Goal: Transaction & Acquisition: Purchase product/service

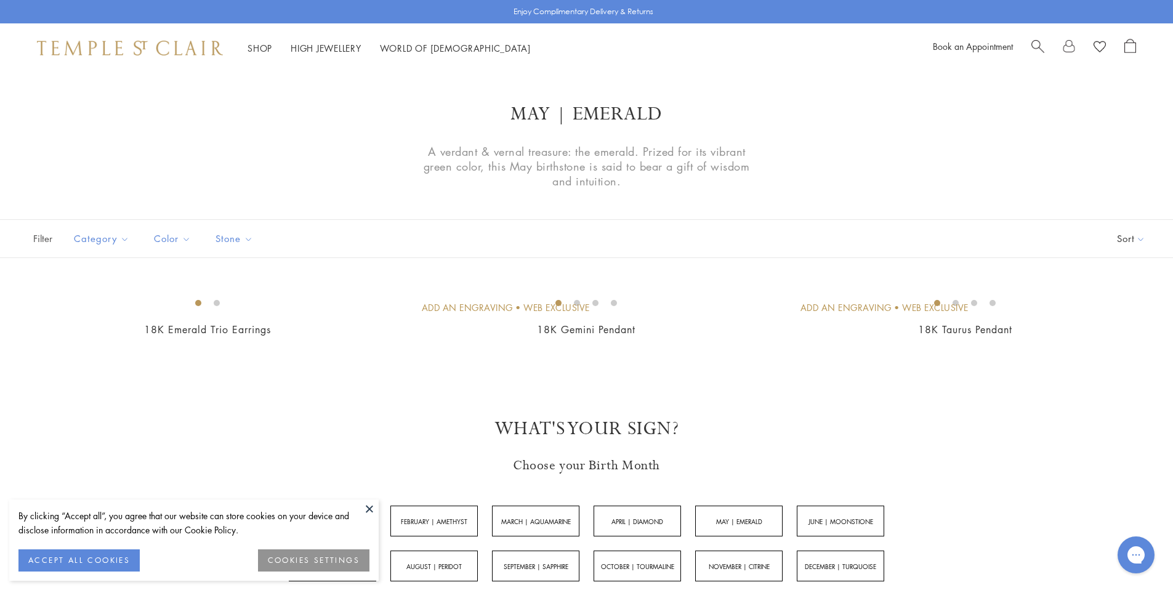
drag, startPoint x: 1029, startPoint y: 43, endPoint x: 1035, endPoint y: 42, distance: 6.3
click at [1032, 44] on div "Book an Appointment" at bounding box center [1034, 48] width 203 height 18
click at [1035, 42] on span "Search" at bounding box center [1037, 45] width 13 height 13
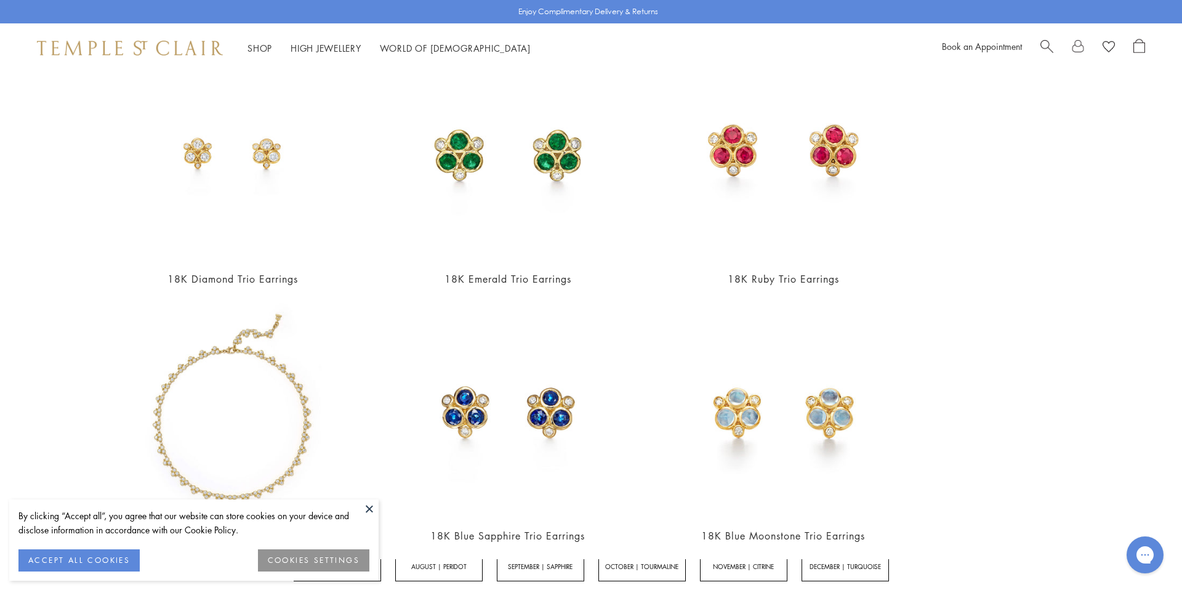
scroll to position [127, 0]
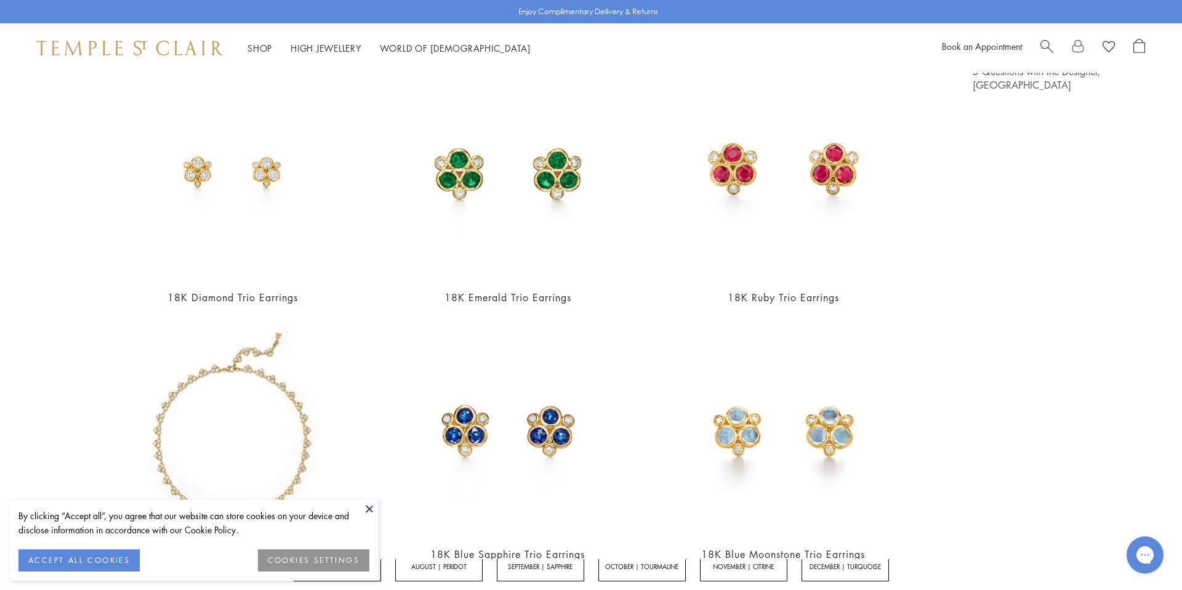
type input "****"
drag, startPoint x: 1034, startPoint y: 239, endPoint x: 1027, endPoint y: 258, distance: 20.3
click at [1034, 242] on div "Journal View all 5 Questions with the Designer, Temple St. Clair" at bounding box center [1062, 557] width 179 height 1071
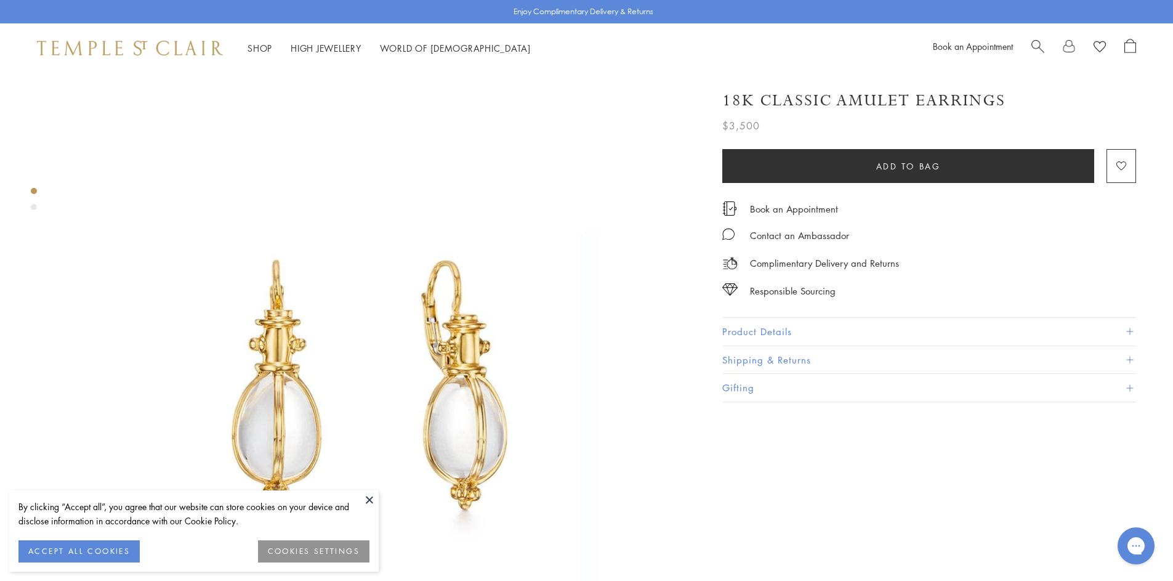
click at [454, 319] on img at bounding box center [377, 388] width 631 height 631
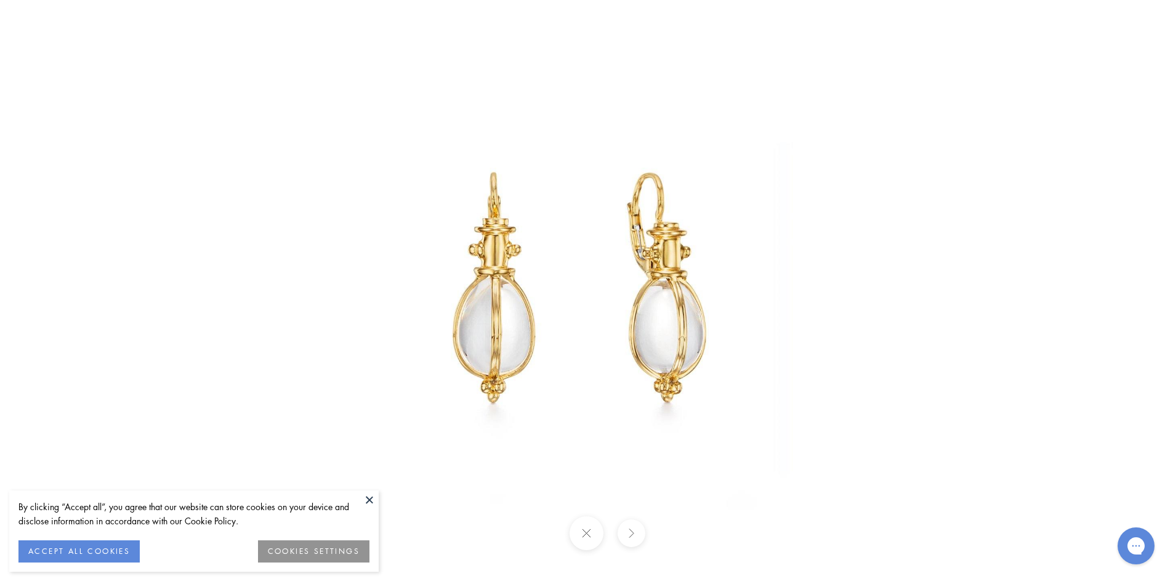
click at [509, 299] on img at bounding box center [586, 290] width 581 height 581
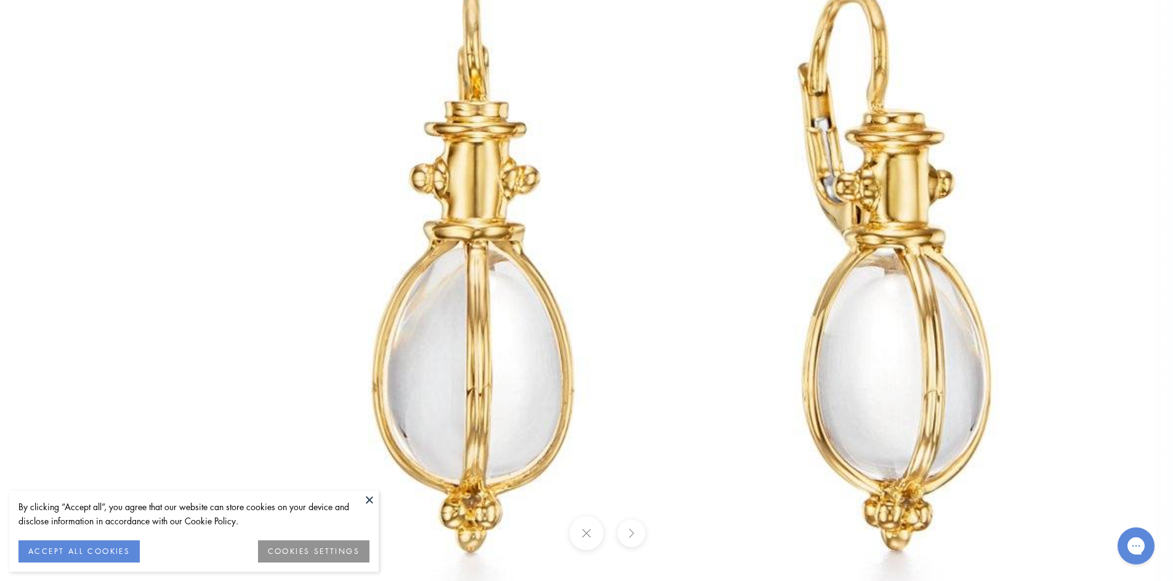
click at [590, 250] on img at bounding box center [699, 277] width 1418 height 1418
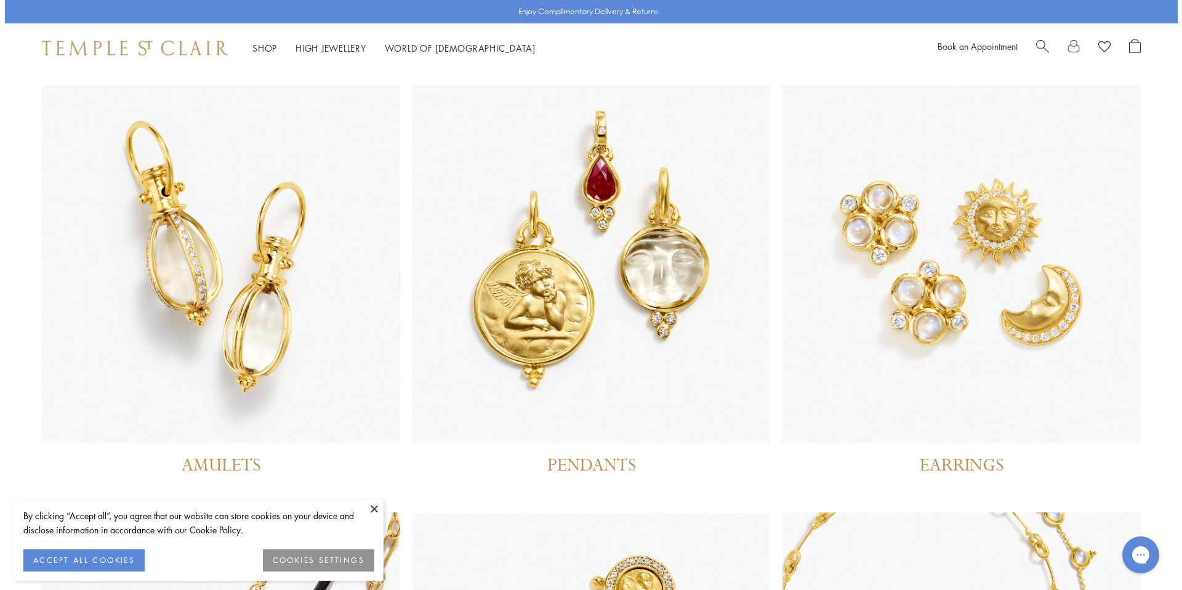
scroll to position [2, 0]
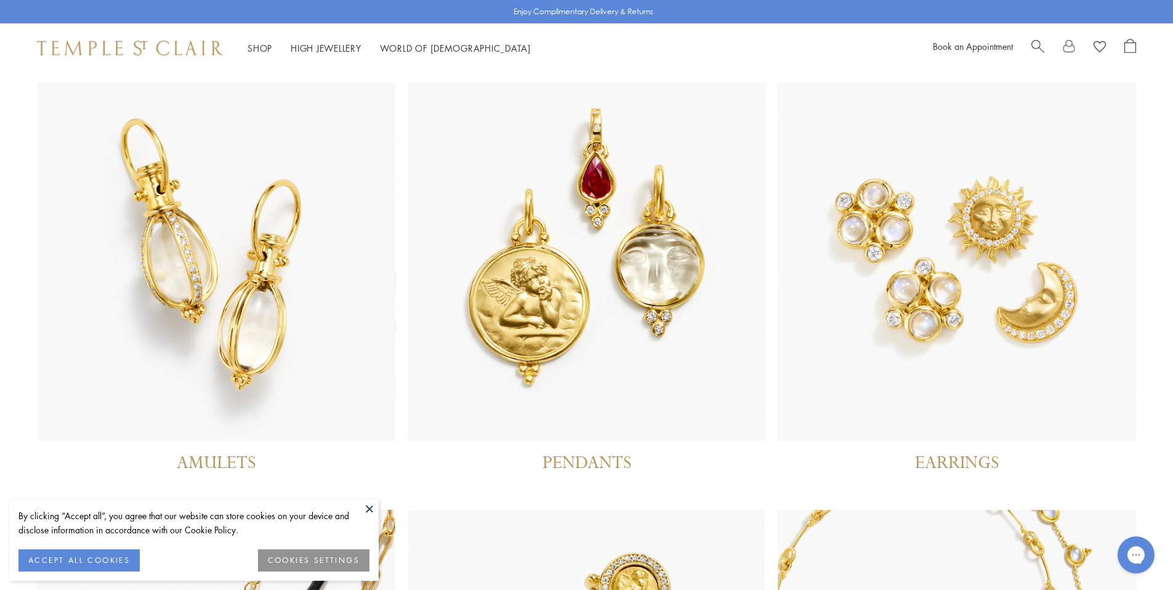
click at [1035, 42] on span "Search" at bounding box center [1037, 45] width 13 height 13
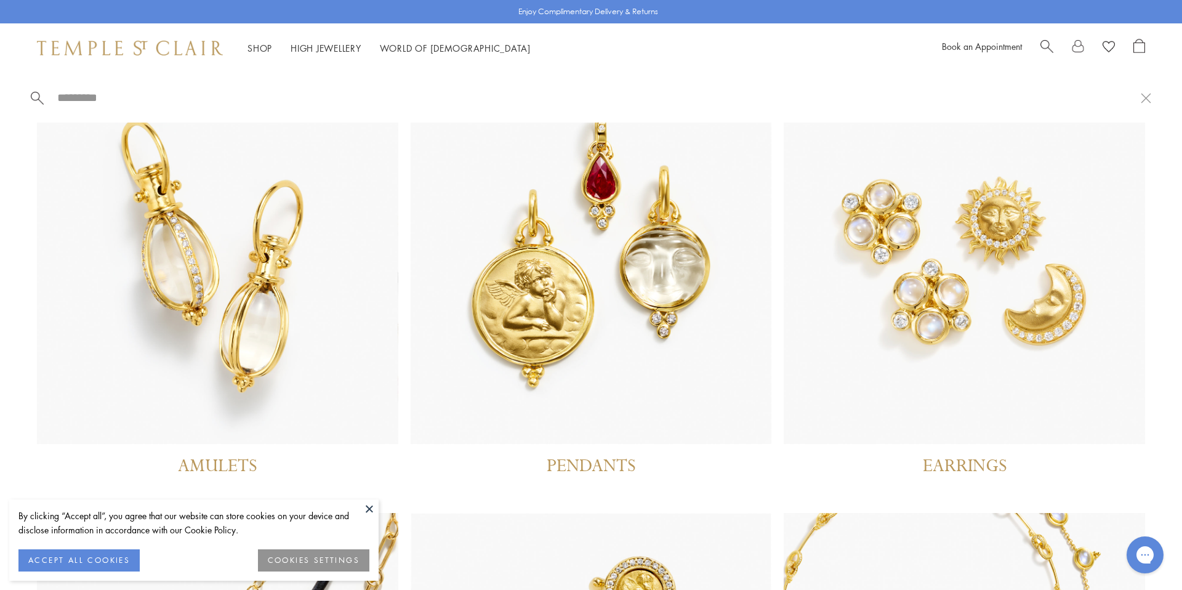
click at [1050, 41] on span "Search" at bounding box center [1046, 45] width 13 height 13
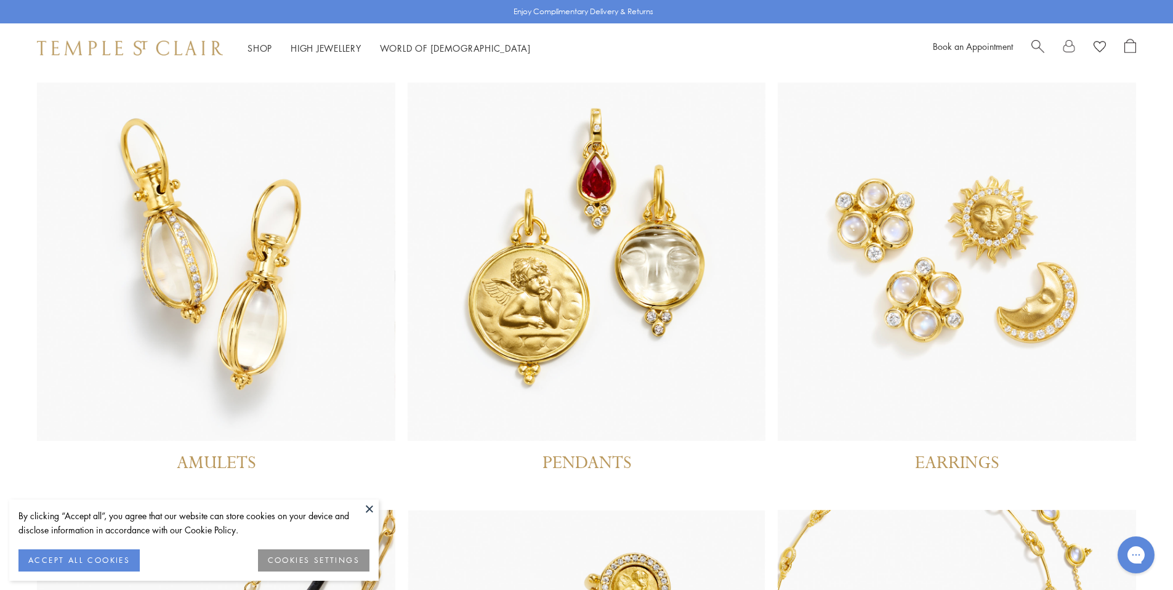
click at [1039, 47] on span "Search" at bounding box center [1037, 45] width 13 height 13
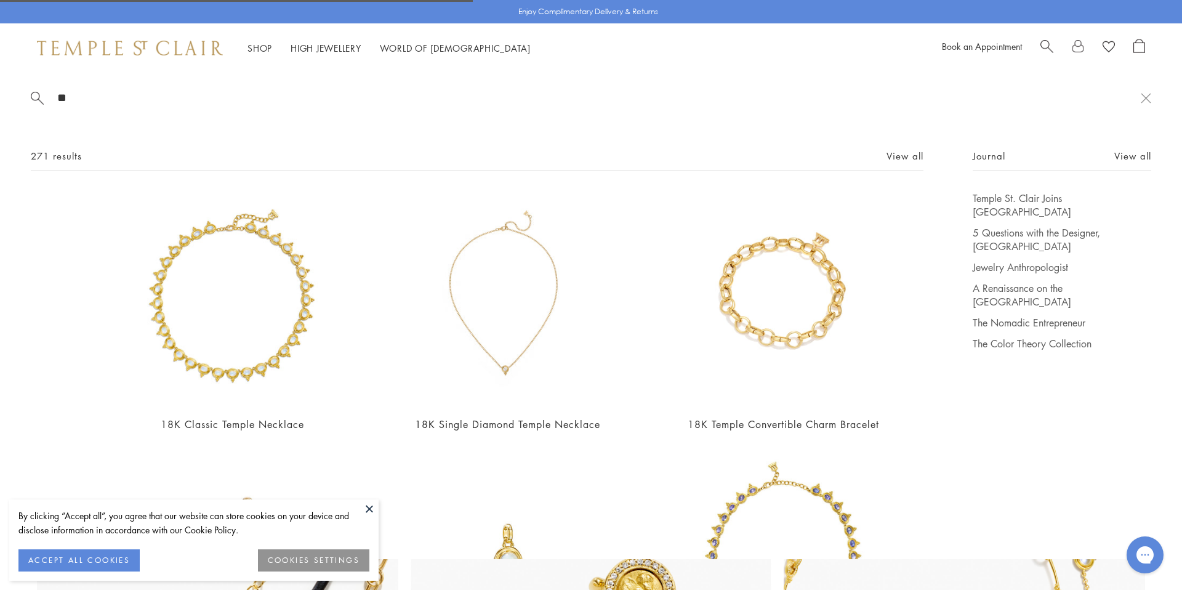
type input "*"
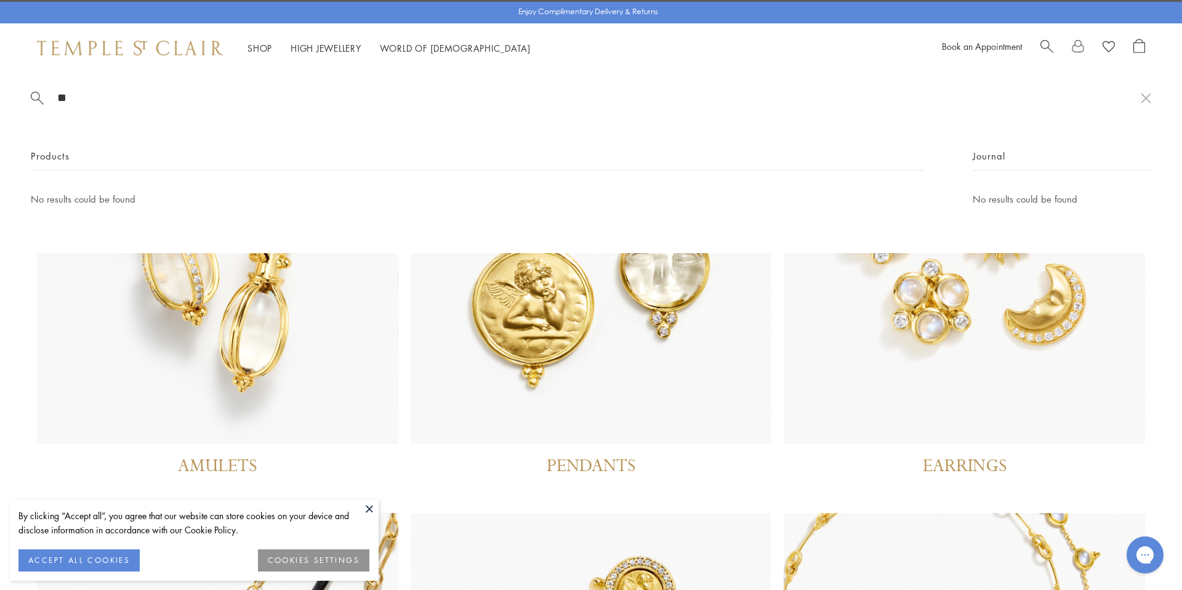
type input "*"
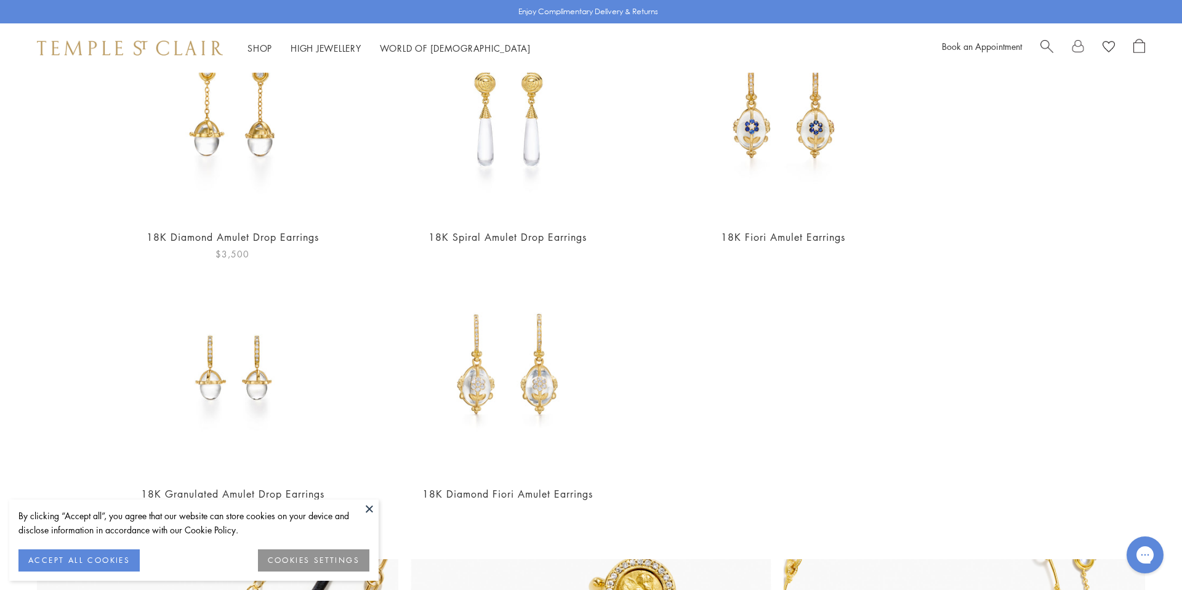
scroll to position [0, 0]
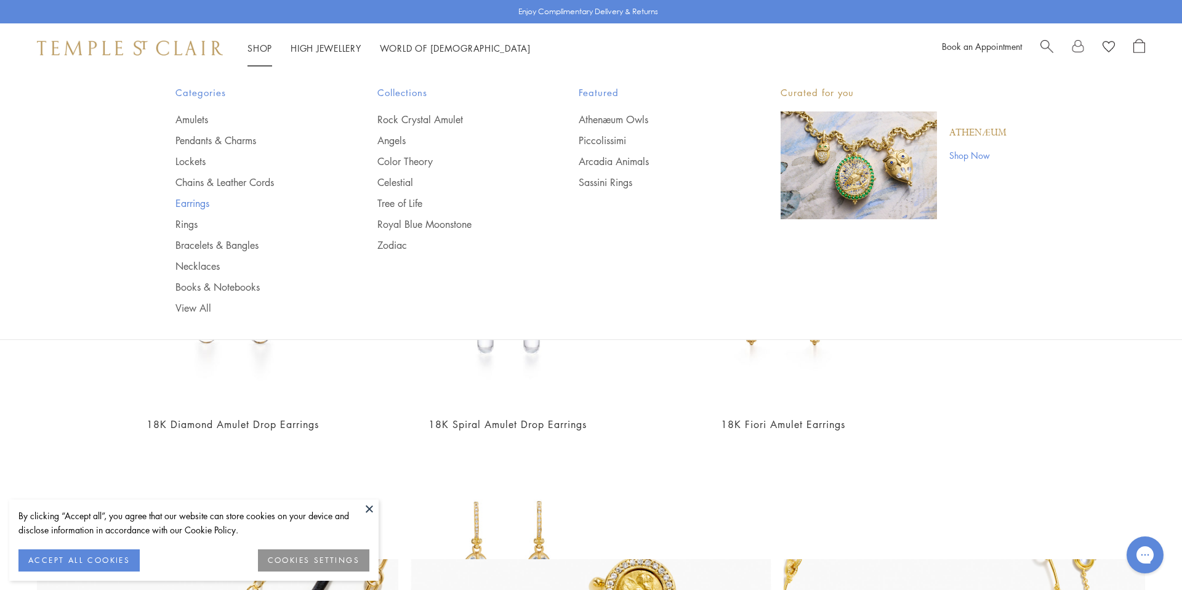
type input "**********"
click at [185, 206] on link "Earrings" at bounding box center [251, 203] width 153 height 14
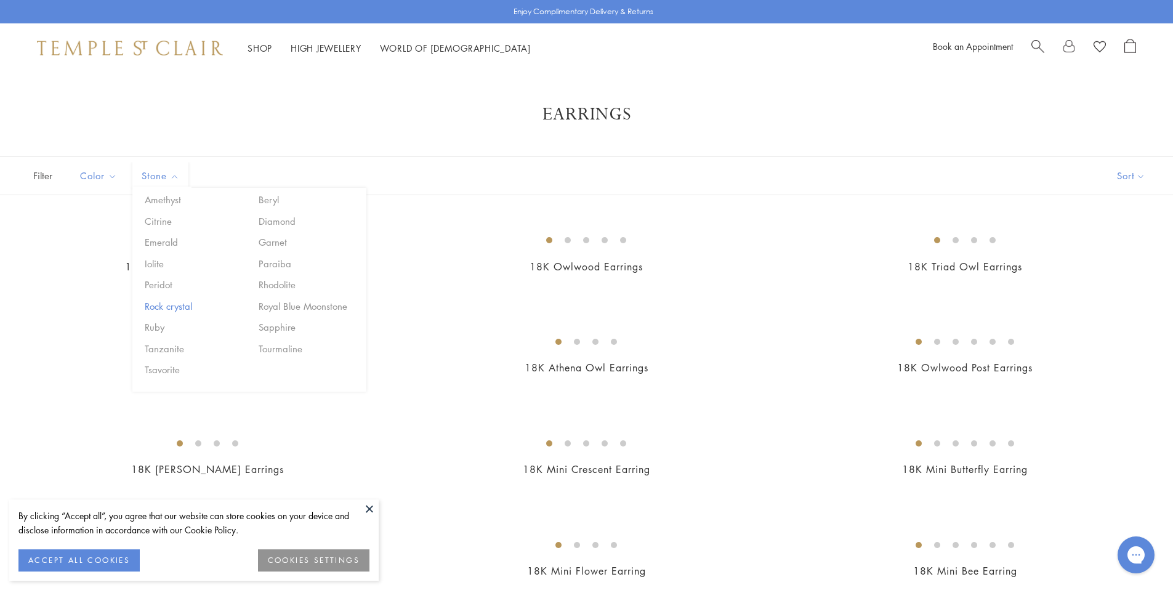
click at [161, 306] on button "Rock crystal" at bounding box center [194, 306] width 105 height 14
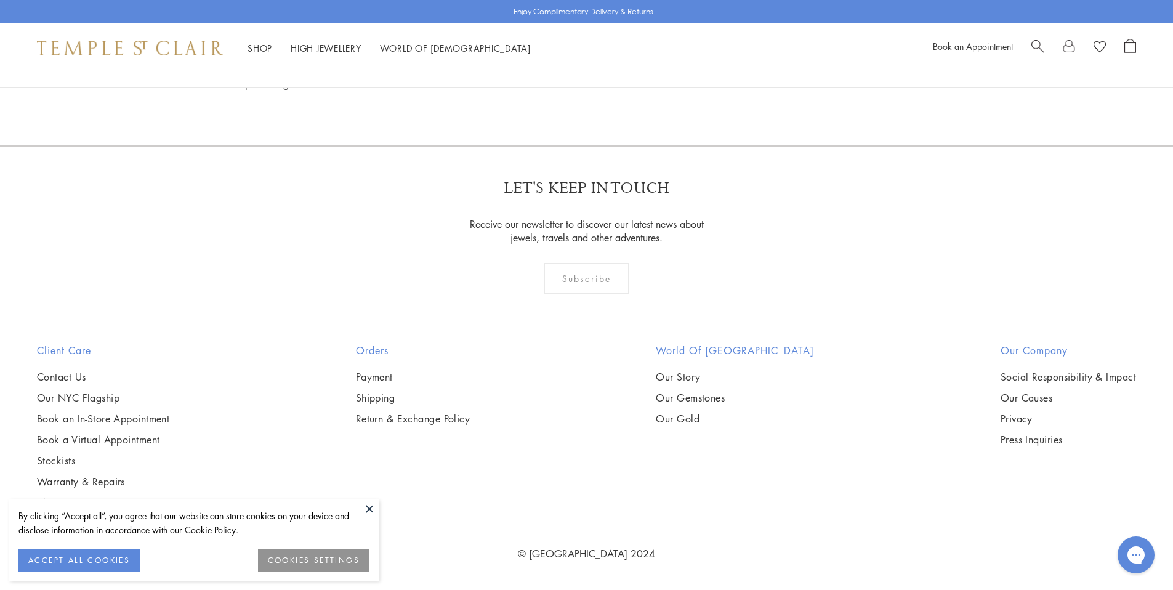
scroll to position [1253, 0]
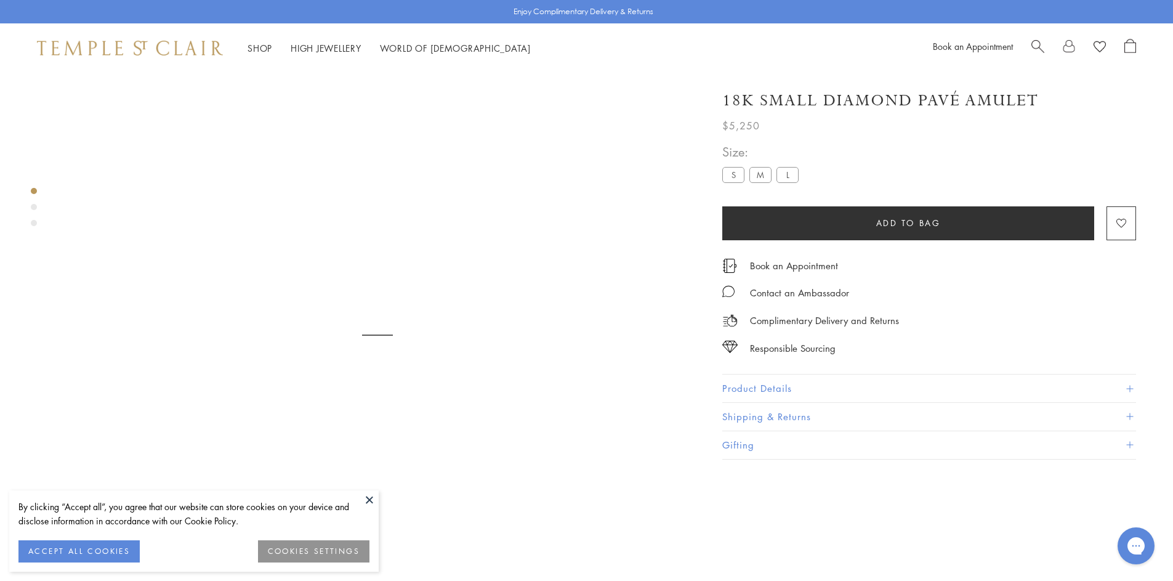
scroll to position [73, 0]
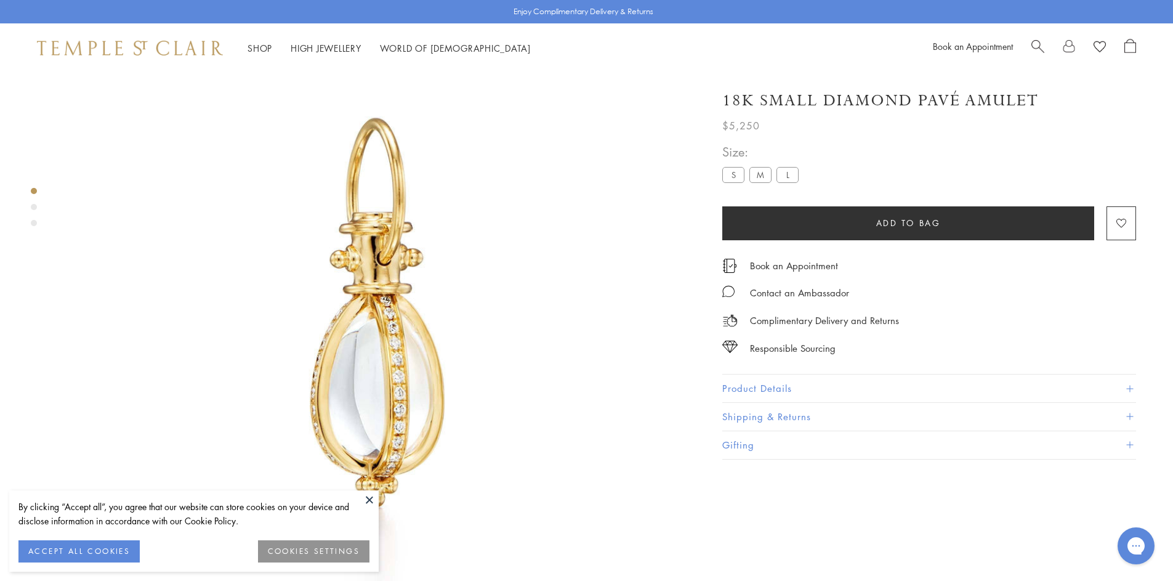
click at [396, 371] on img at bounding box center [377, 315] width 631 height 631
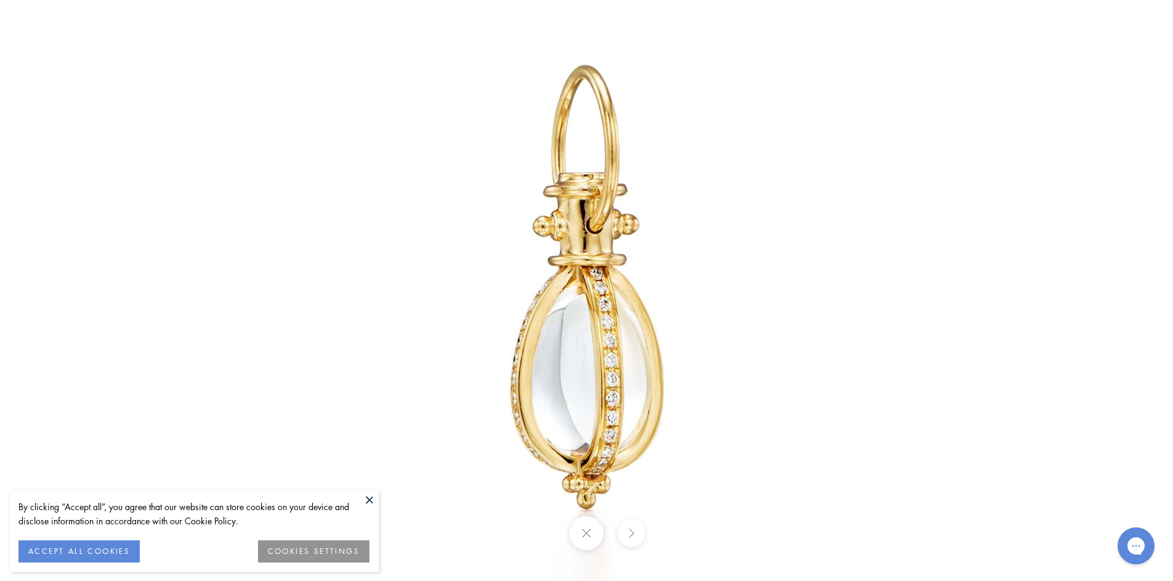
click at [615, 287] on img at bounding box center [587, 290] width 720 height 720
